Goal: Task Accomplishment & Management: Use online tool/utility

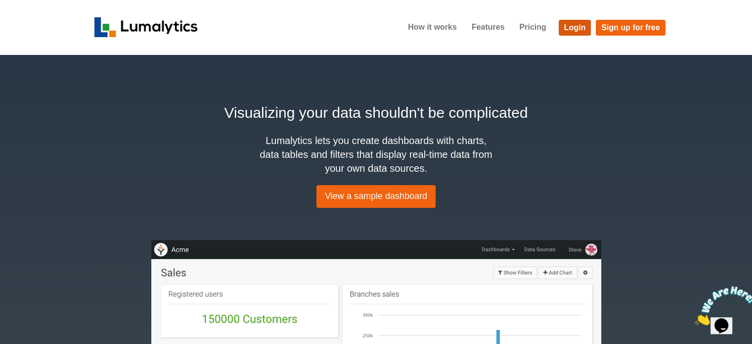
click at [579, 28] on link "Login" at bounding box center [575, 28] width 33 height 16
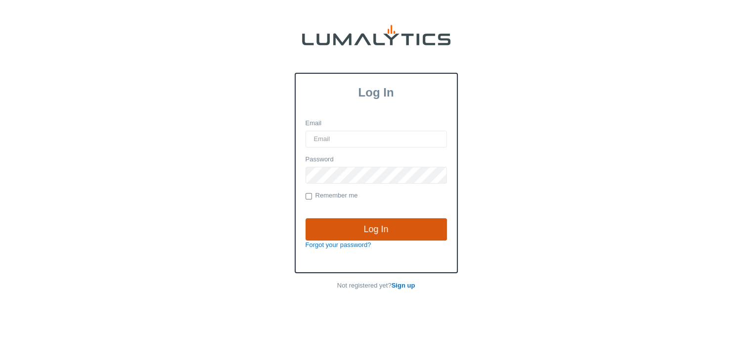
type input "cnoordyke@valleytruckparts.com"
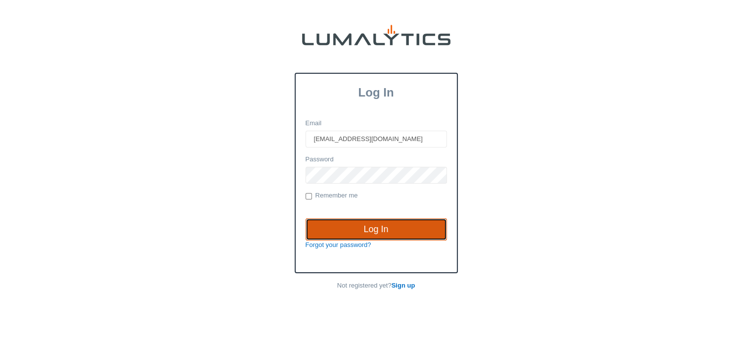
click at [375, 226] on input "Log In" at bounding box center [376, 229] width 141 height 23
